Goal: Task Accomplishment & Management: Use online tool/utility

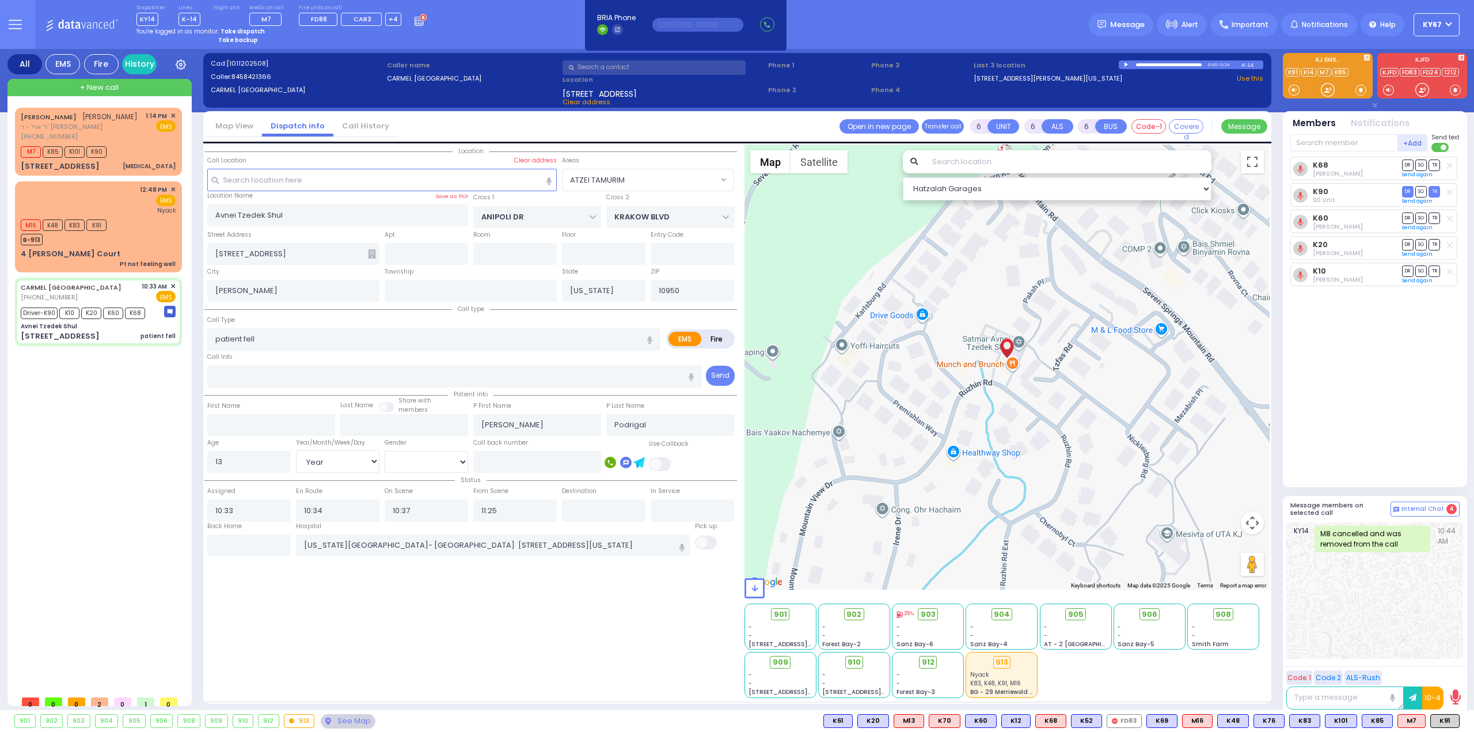
select select "ATZEI TAMURIM"
select select "Year"
select select "[DEMOGRAPHIC_DATA]"
click at [252, 29] on strong "Take dispatch" at bounding box center [243, 31] width 44 height 9
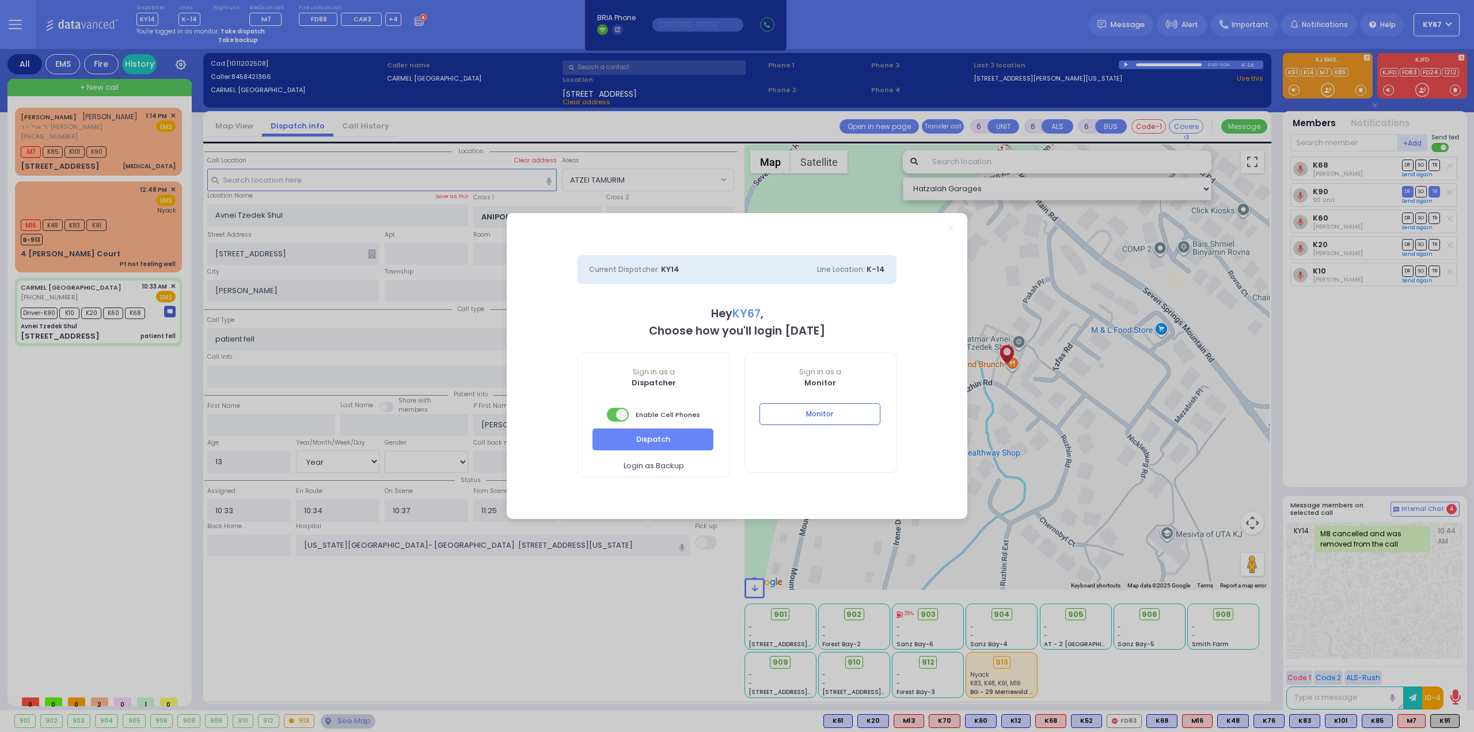
select select "9"
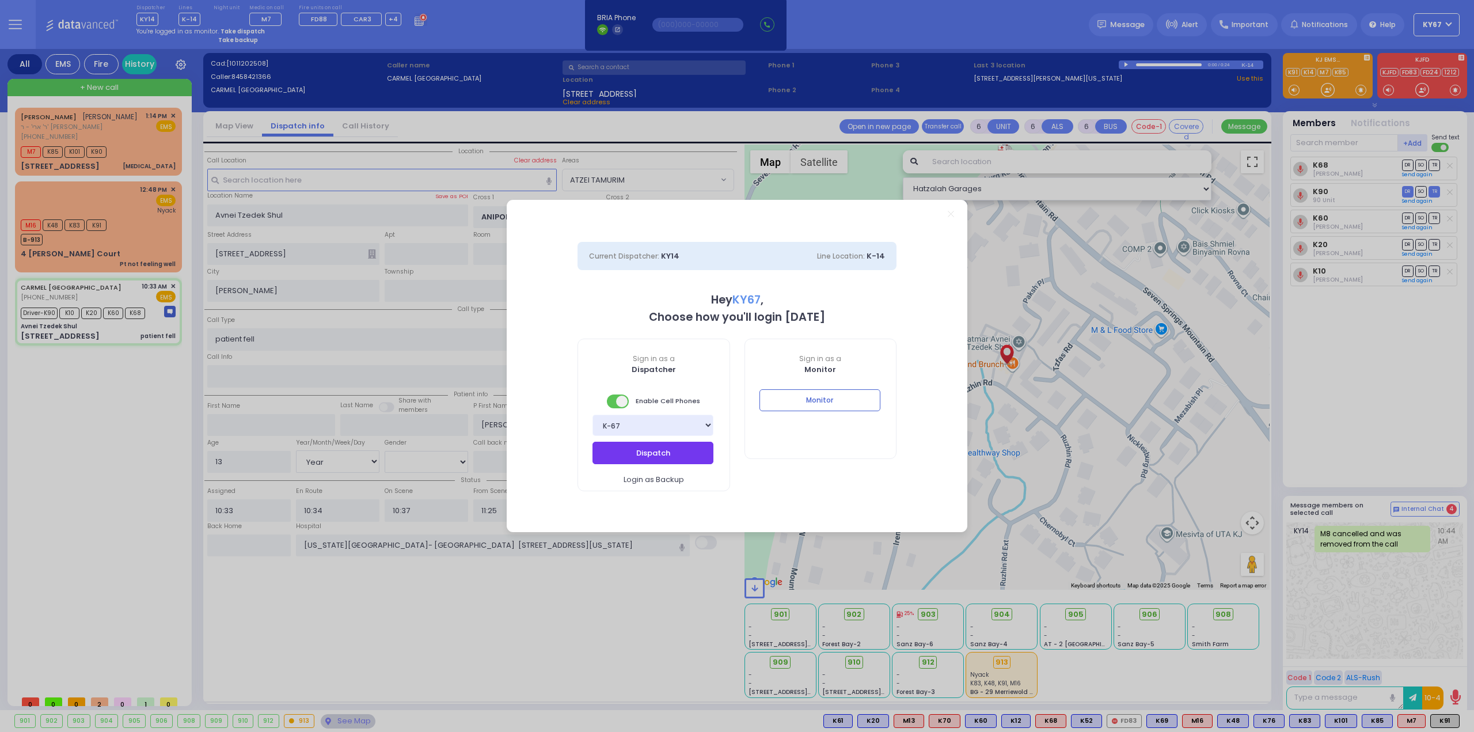
click at [642, 455] on button "Dispatch" at bounding box center [652, 453] width 121 height 22
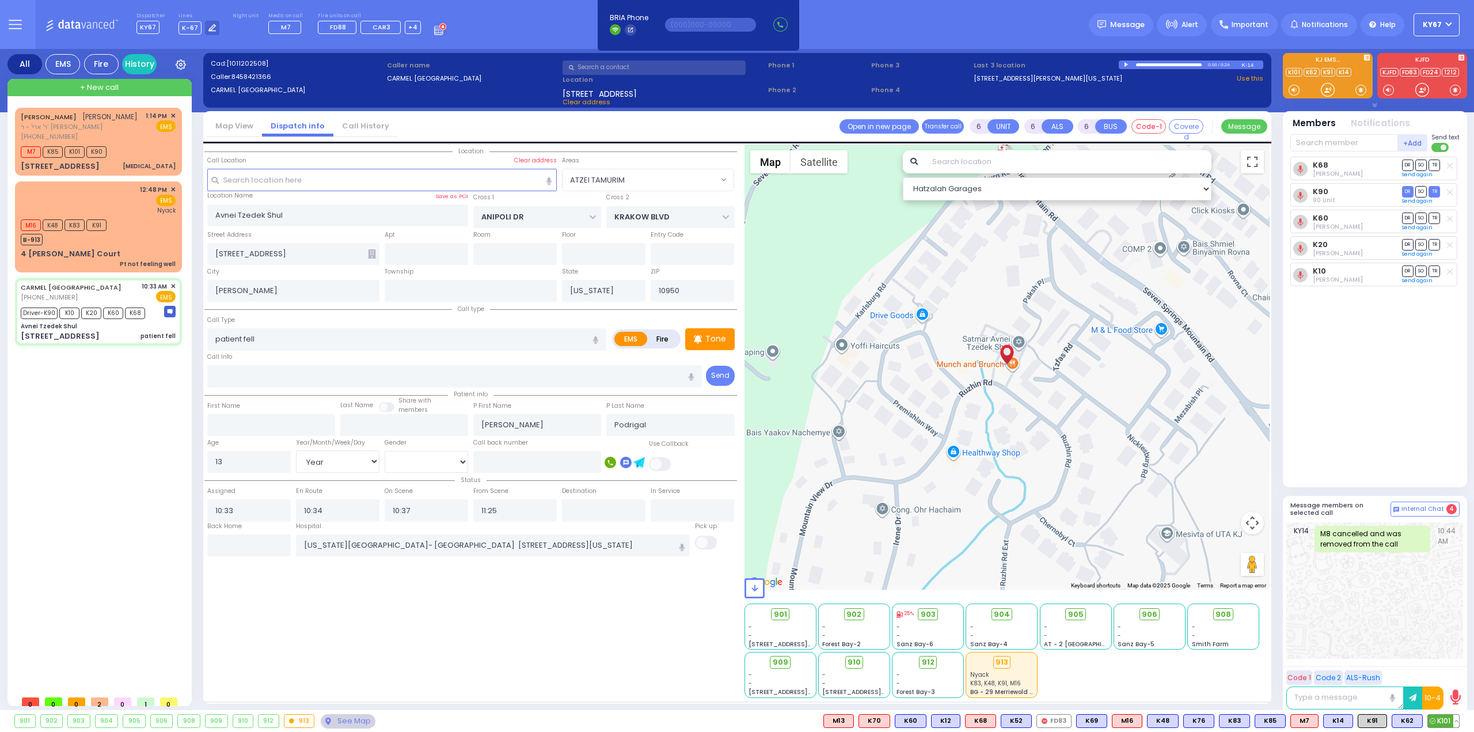
click at [1458, 725] on button at bounding box center [1456, 721] width 6 height 13
click at [1450, 670] on icon at bounding box center [1448, 670] width 12 height 12
click at [1430, 412] on div "K68 [PERSON_NAME] DR SO TR Sending text K90" at bounding box center [1376, 317] width 172 height 321
click at [120, 423] on div "[PERSON_NAME] [PERSON_NAME] ר' ארי' - ר' [PERSON_NAME] [PHONE_NUMBER] 1:14 PM ✕…" at bounding box center [101, 399] width 172 height 582
